Goal: Transaction & Acquisition: Purchase product/service

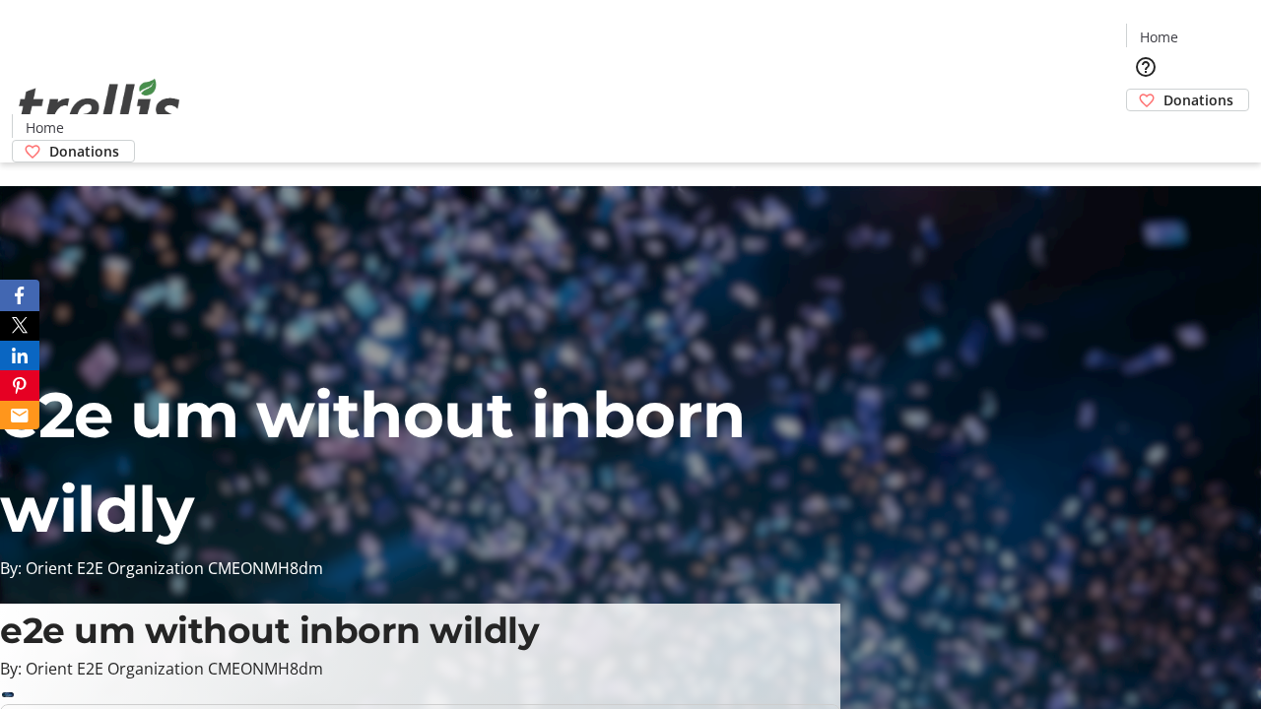
click at [1163, 90] on span "Donations" at bounding box center [1198, 100] width 70 height 21
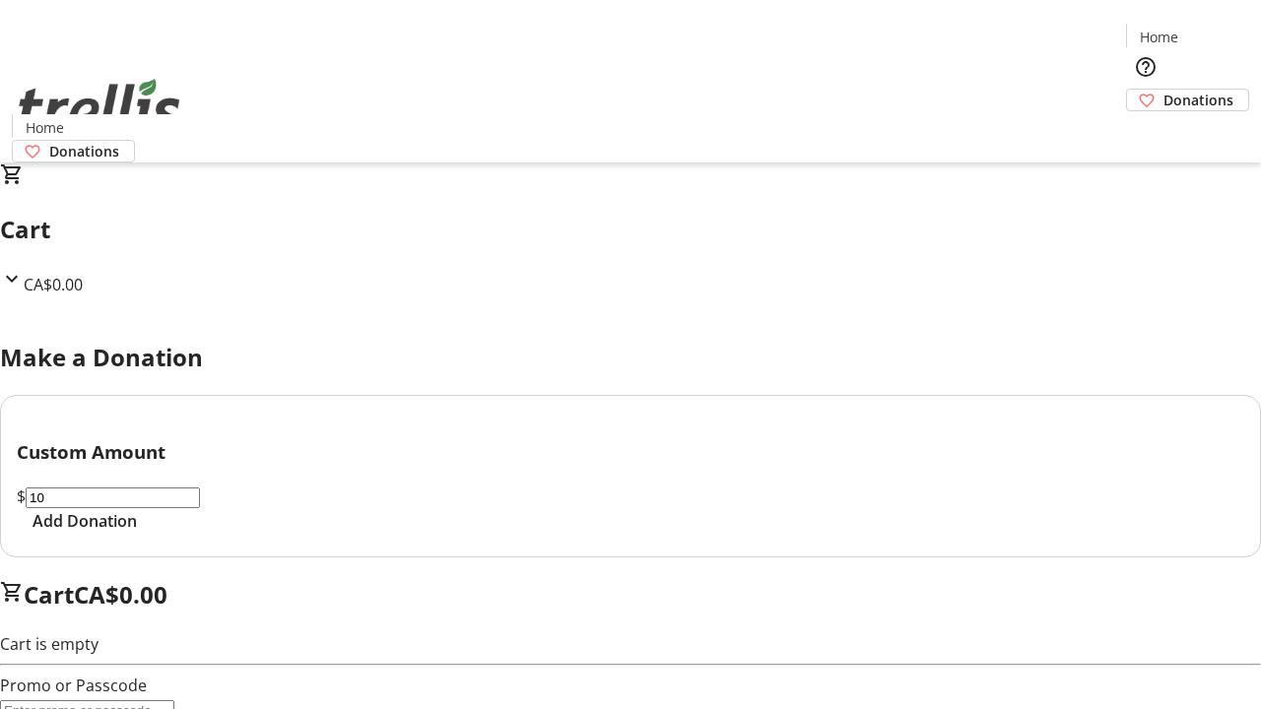
click at [137, 533] on span "Add Donation" at bounding box center [85, 521] width 104 height 24
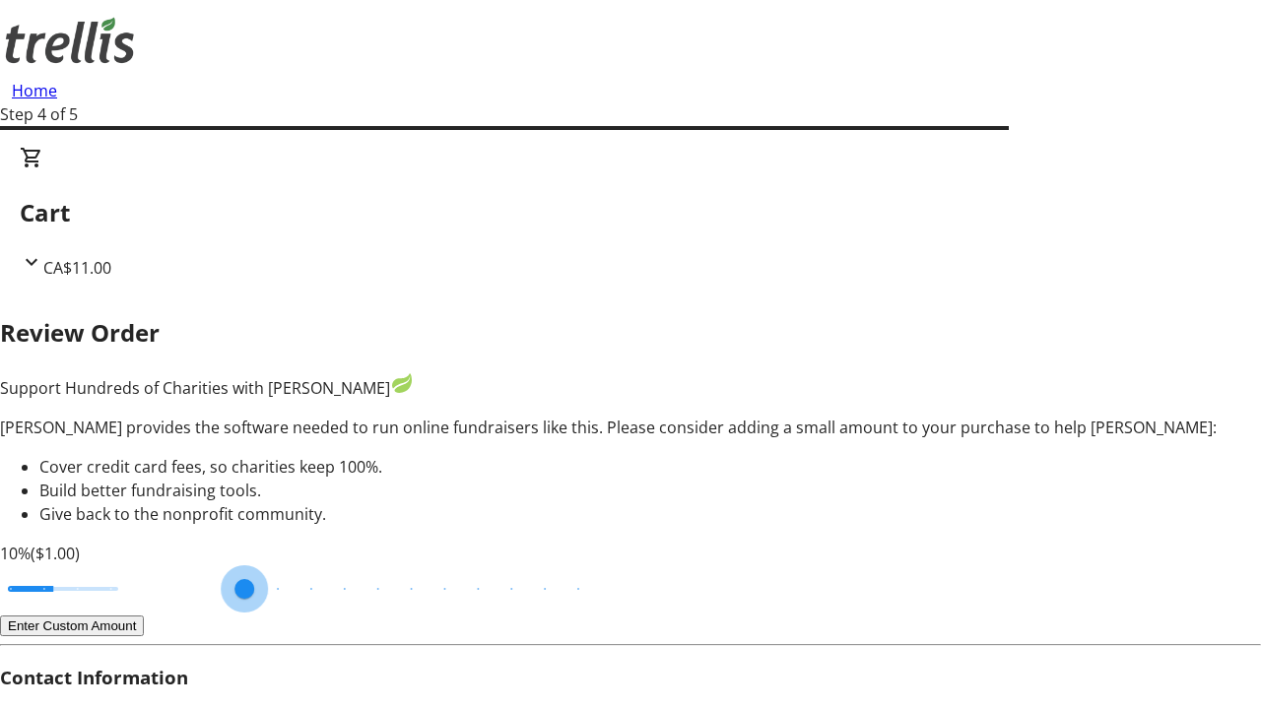
type input "20"
click at [139, 567] on input "Cover fees percentage" at bounding box center [63, 588] width 152 height 43
